Goal: Check status: Check status

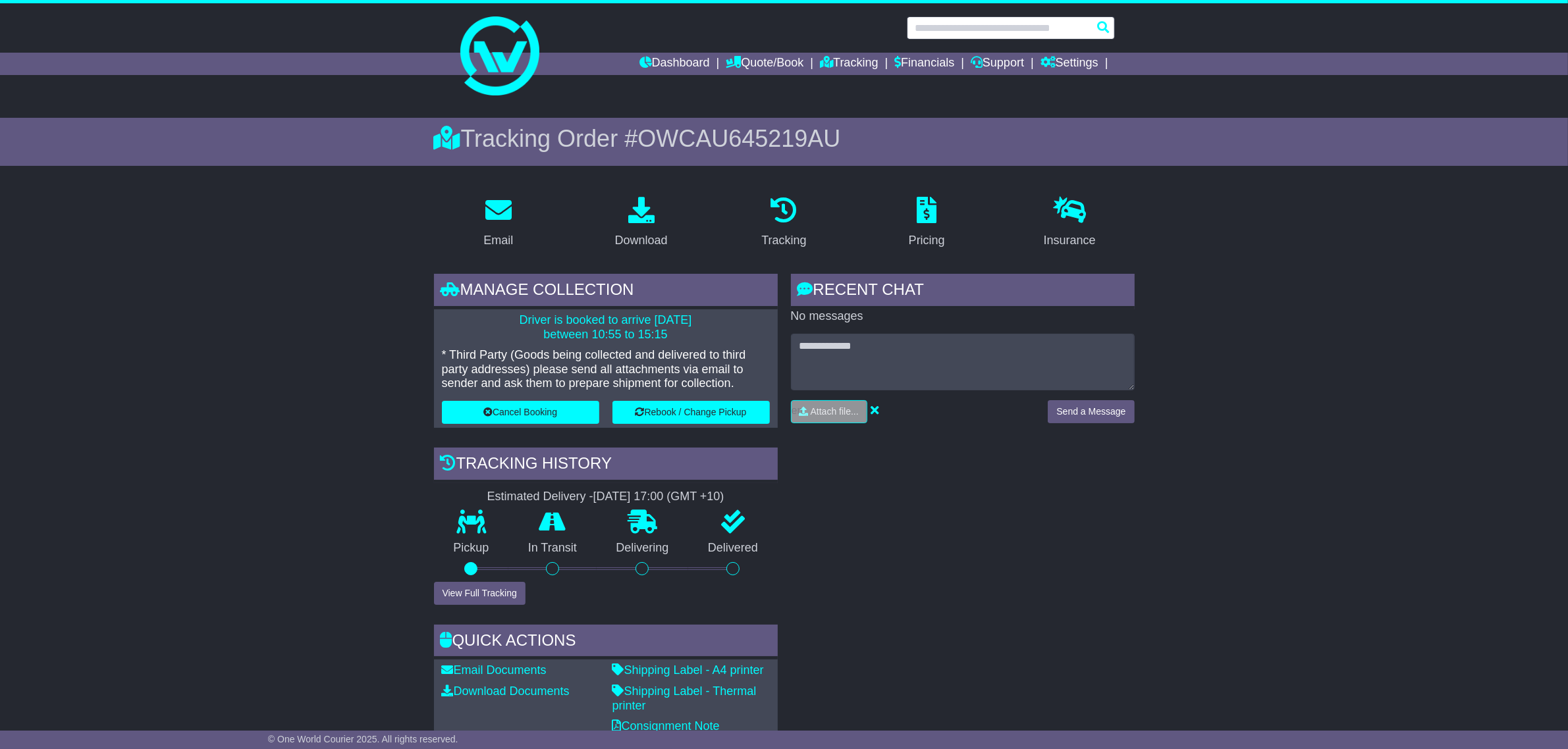
click at [960, 27] on input "text" at bounding box center [1010, 27] width 208 height 23
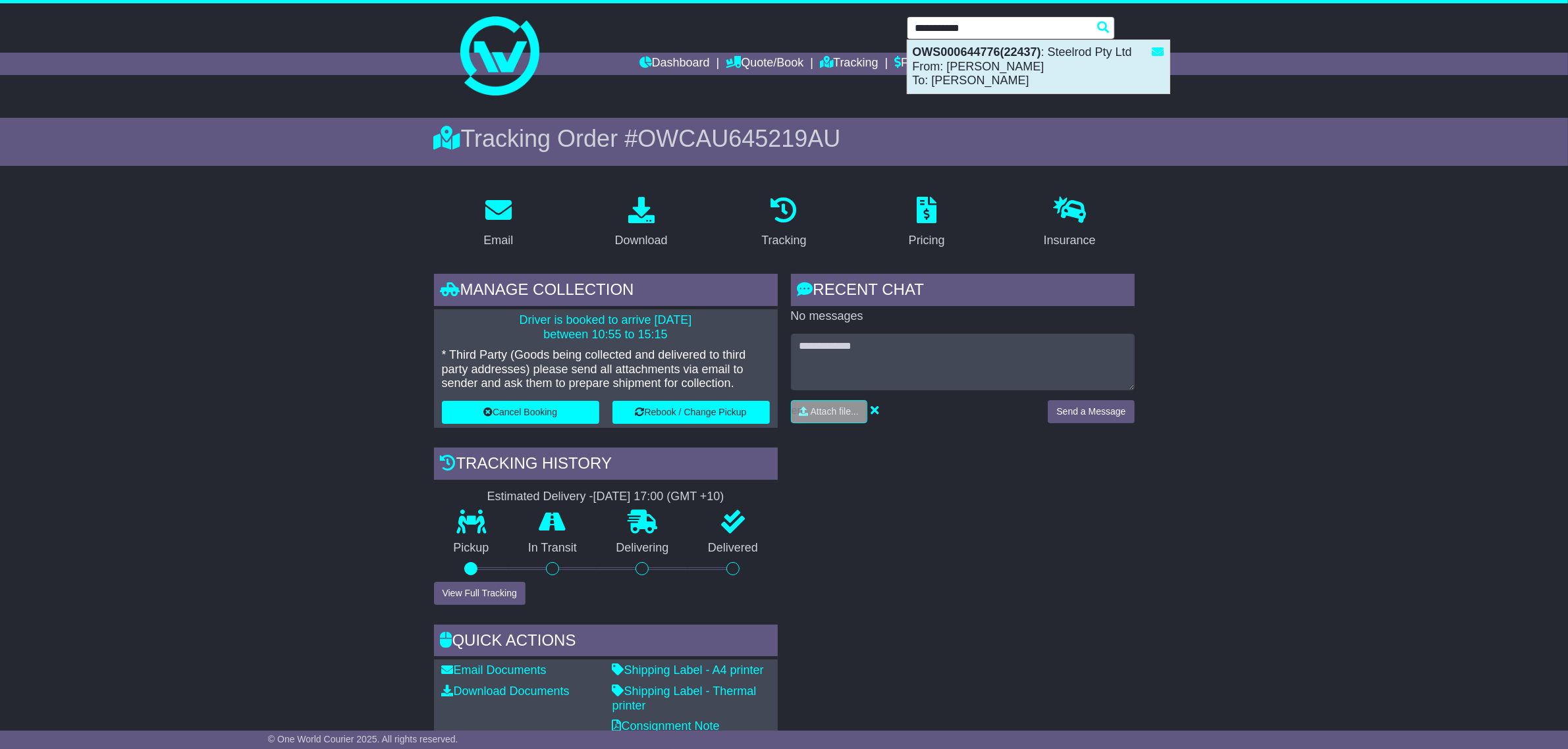
click at [997, 72] on div "OWS000644776(22437) : Steelrod Pty Ltd From: Amy Stewart To: ANNA BARNSLEY" at bounding box center [1038, 67] width 262 height 53
type input "**********"
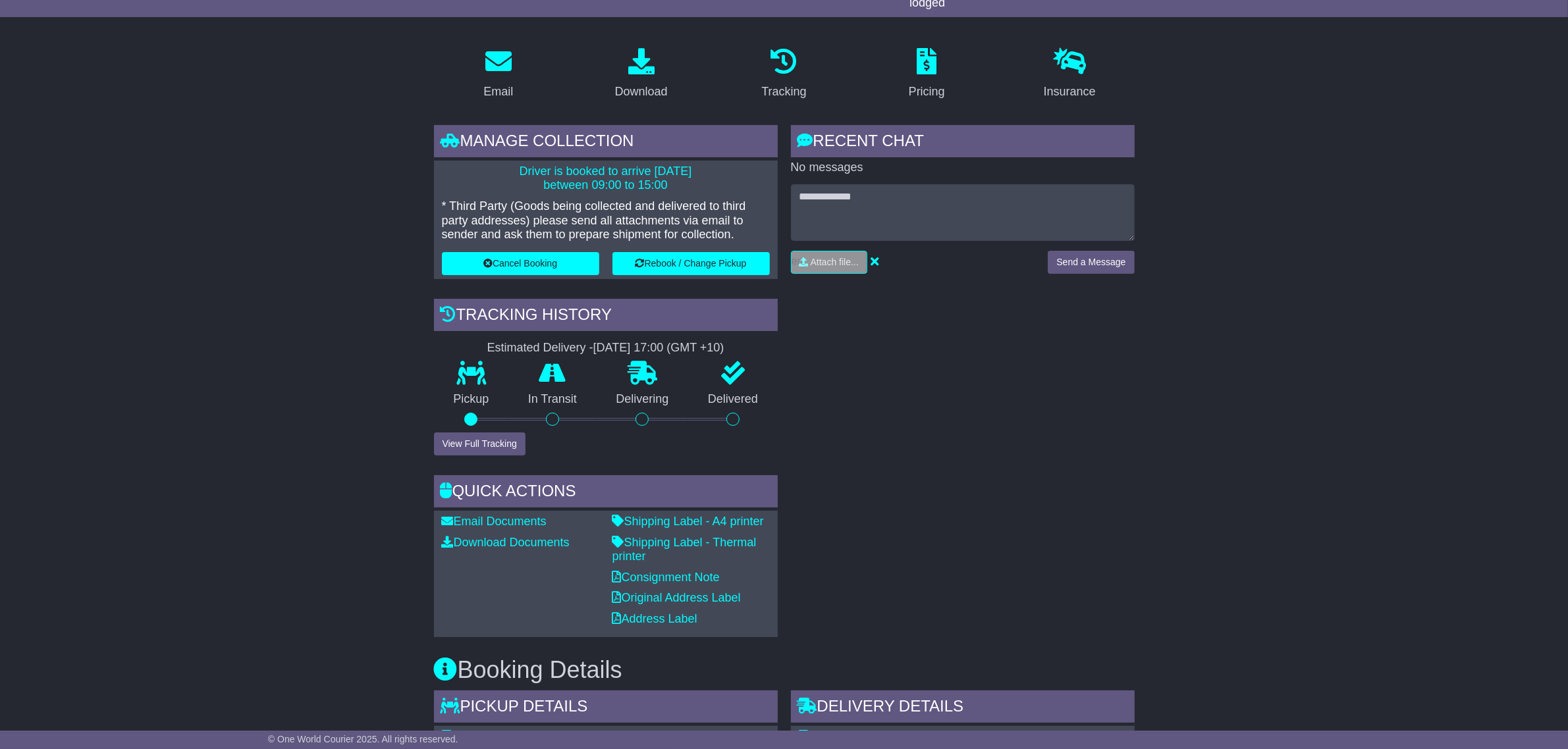
scroll to position [30, 0]
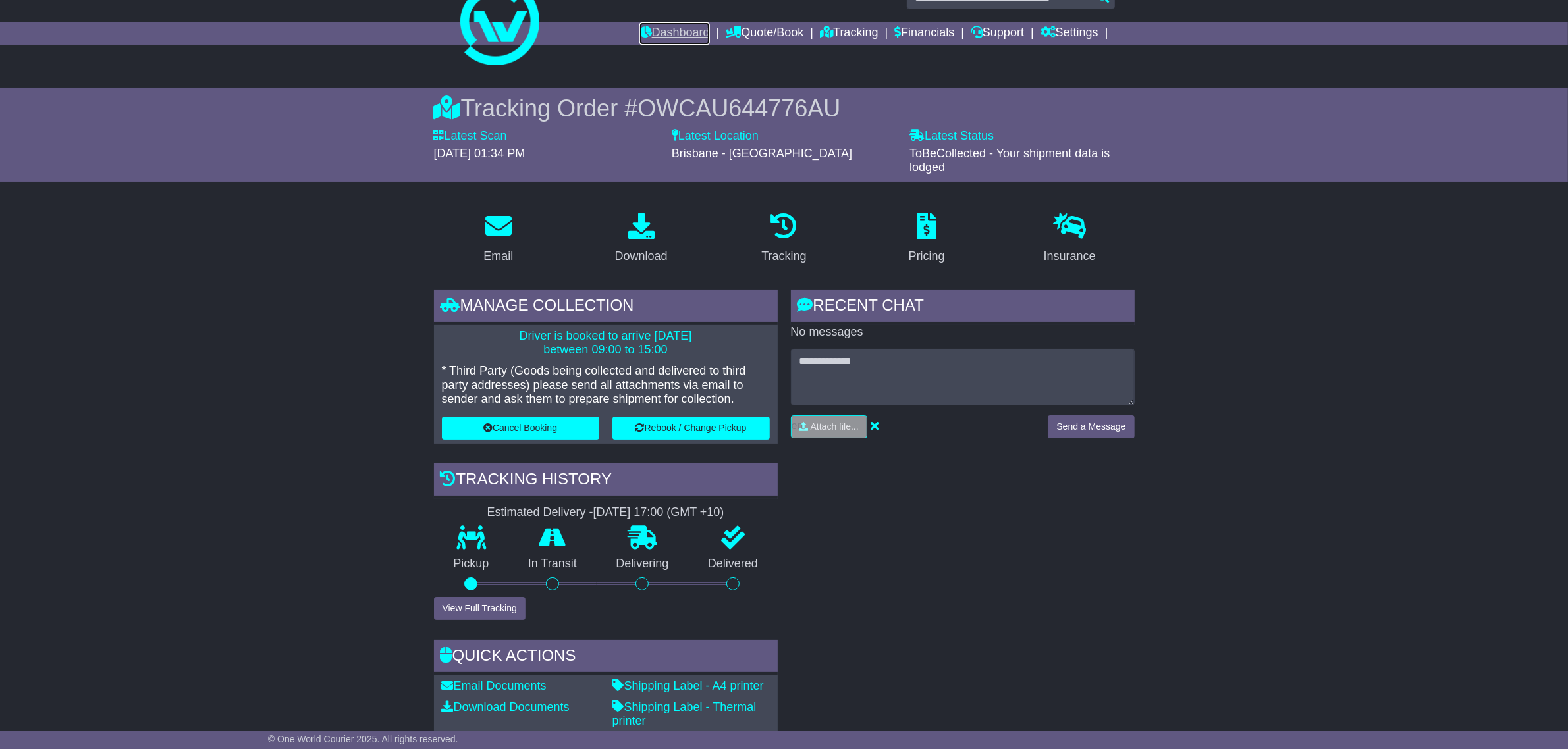
click at [676, 33] on link "Dashboard" at bounding box center [674, 33] width 70 height 22
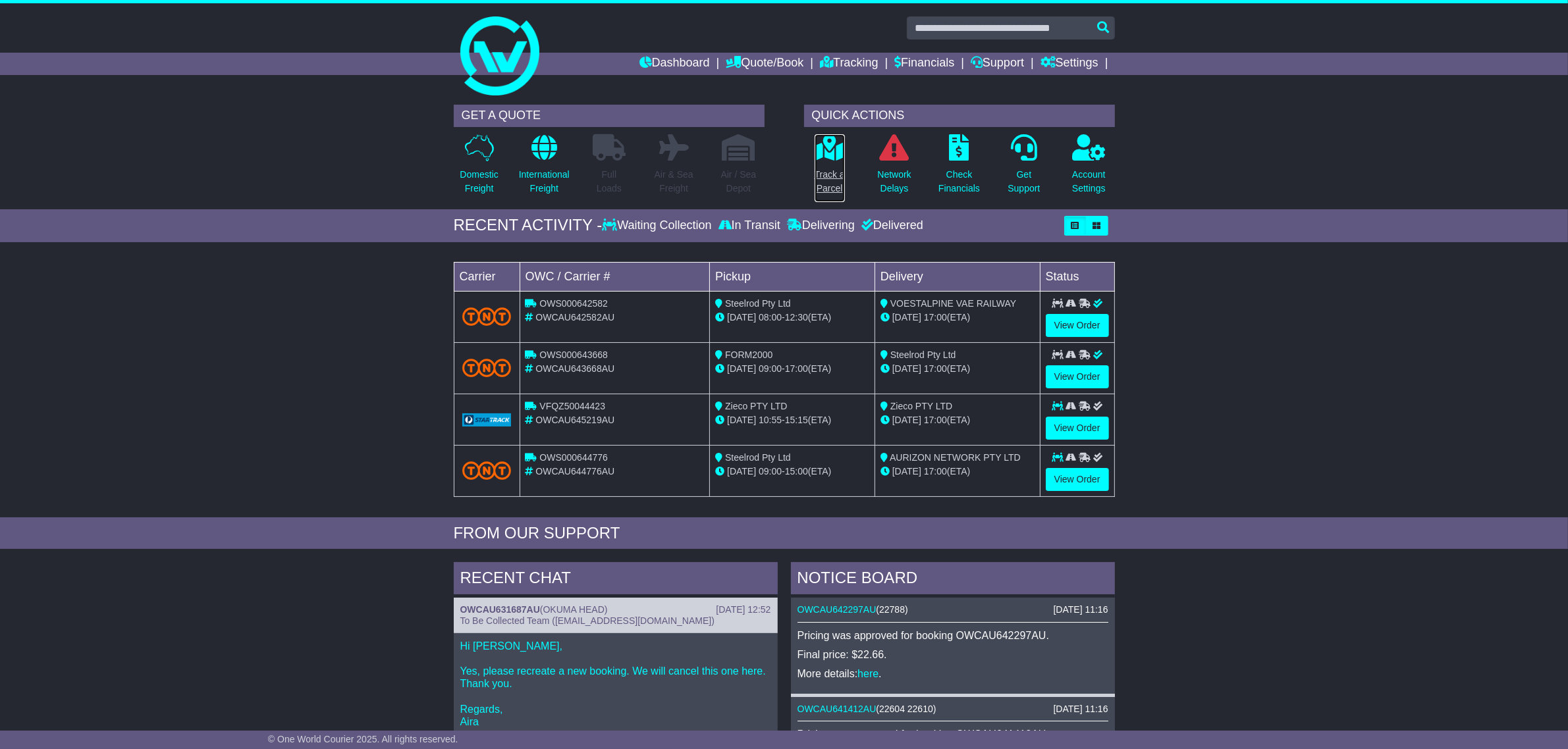
click at [827, 174] on p "Track a Parcel" at bounding box center [829, 181] width 30 height 27
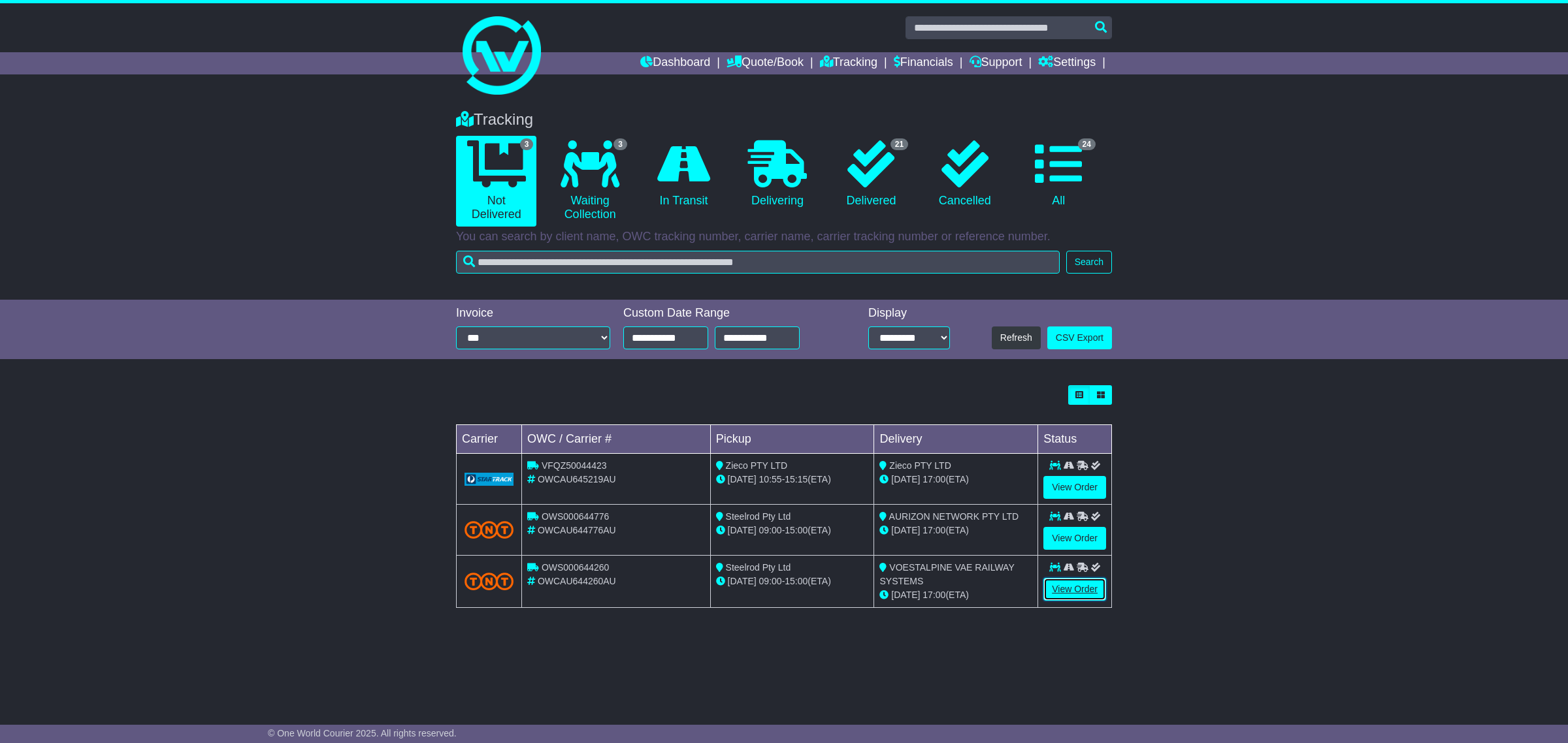
click at [1060, 586] on link "View Order" at bounding box center [1075, 589] width 63 height 23
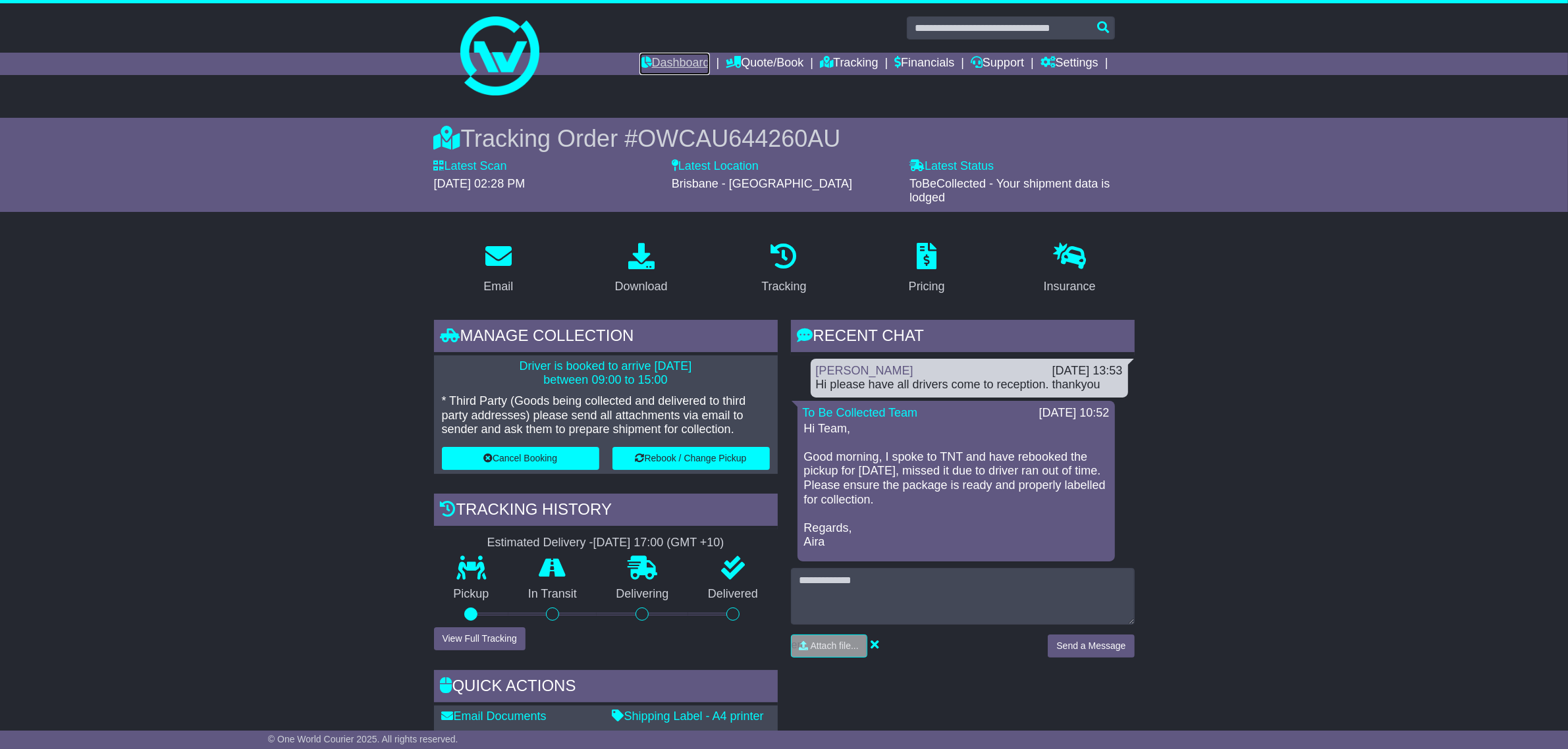
click at [667, 60] on link "Dashboard" at bounding box center [674, 64] width 70 height 22
